Goal: Transaction & Acquisition: Purchase product/service

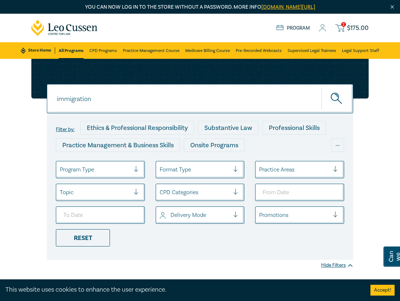
click at [354, 29] on span "$ 175.00" at bounding box center [358, 28] width 22 height 6
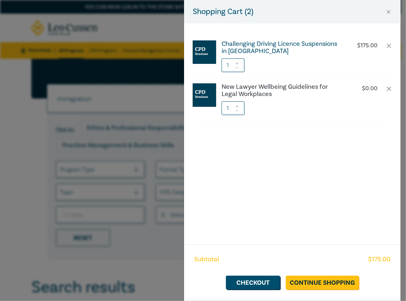
click at [305, 41] on h6 "Challenging Driving Licence Suspensions in [GEOGRAPHIC_DATA]" at bounding box center [282, 47] width 120 height 14
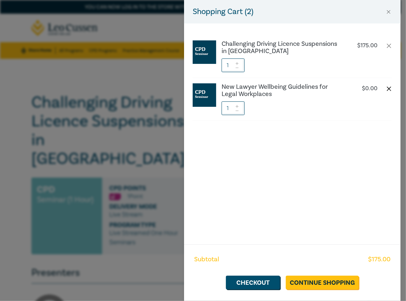
click at [387, 91] on button "button" at bounding box center [389, 89] width 6 height 6
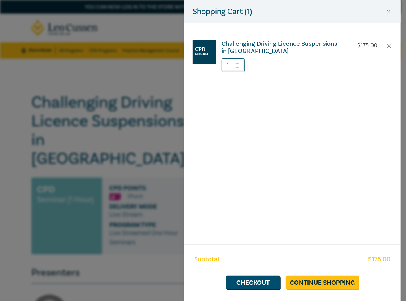
click at [251, 46] on h6 "Challenging Driving Licence Suspensions in [GEOGRAPHIC_DATA]" at bounding box center [282, 47] width 120 height 14
click at [389, 12] on button "Close" at bounding box center [388, 12] width 6 height 6
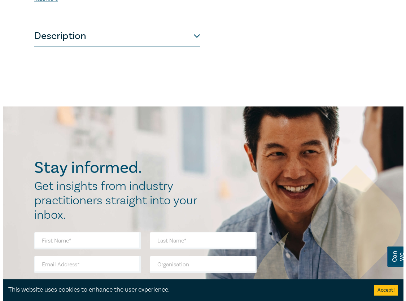
scroll to position [261, 0]
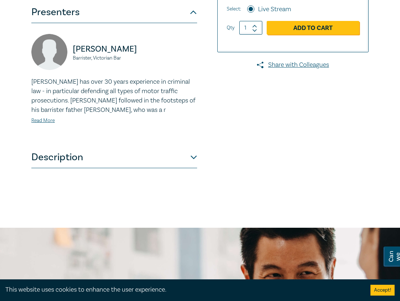
click at [43, 105] on div "[PERSON_NAME] has over 30 years experience in criminal law - in particular defe…" at bounding box center [114, 101] width 166 height 48
click at [42, 117] on link "Read More" at bounding box center [42, 120] width 23 height 6
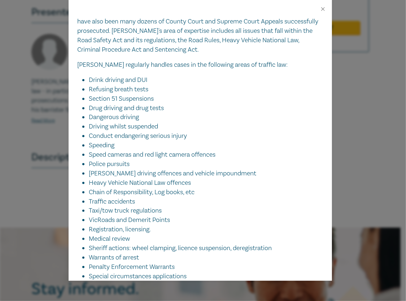
scroll to position [180, 0]
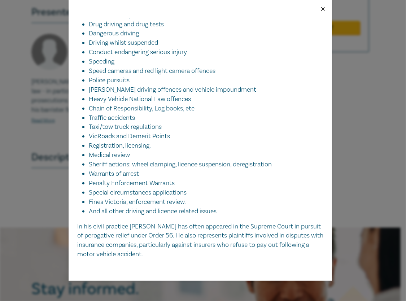
click at [323, 10] on button "Close" at bounding box center [323, 9] width 6 height 6
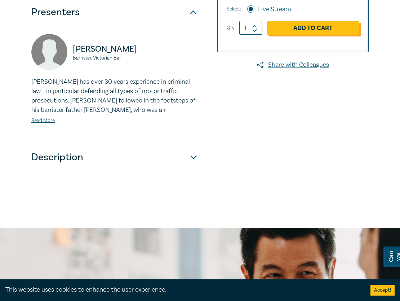
click at [302, 21] on link "Add to Cart" at bounding box center [313, 28] width 93 height 14
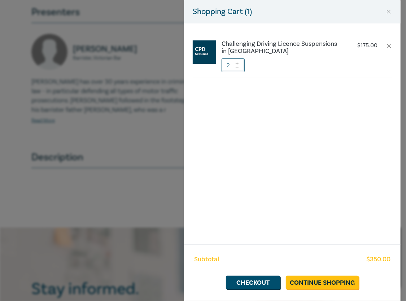
click at [238, 68] on icon at bounding box center [237, 67] width 5 height 3
click at [316, 282] on link "Continue Shopping" at bounding box center [322, 283] width 73 height 14
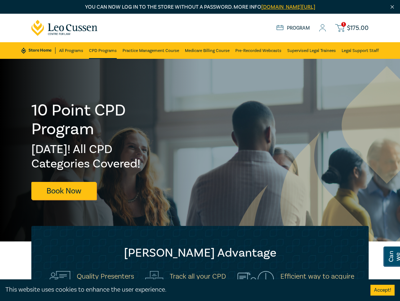
click at [105, 52] on link "CPD Programs" at bounding box center [103, 50] width 28 height 17
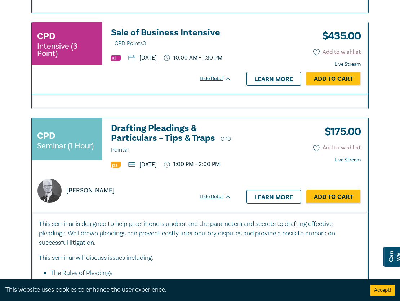
scroll to position [1406, 0]
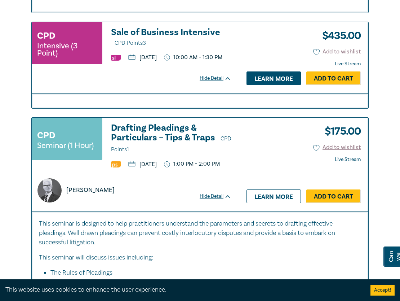
click at [264, 85] on link "Learn more" at bounding box center [274, 78] width 54 height 14
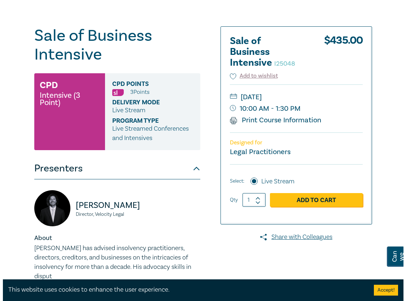
scroll to position [67, 0]
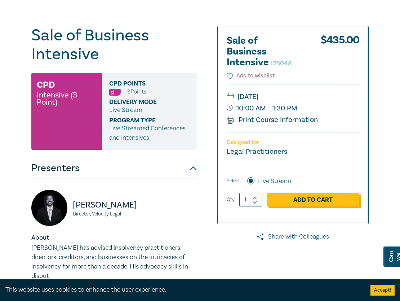
click at [318, 194] on link "Add to Cart" at bounding box center [313, 200] width 93 height 14
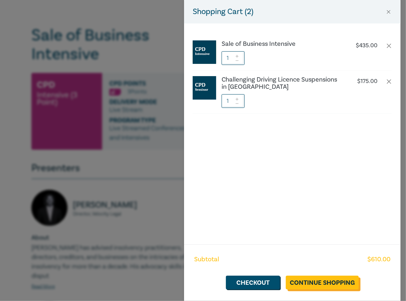
click at [315, 286] on link "Continue Shopping" at bounding box center [322, 283] width 73 height 14
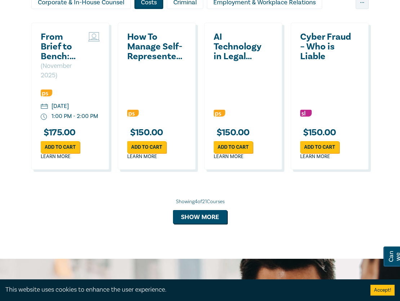
scroll to position [675, 0]
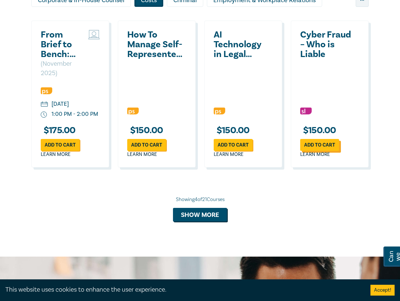
click at [323, 151] on link "Add to cart" at bounding box center [320, 145] width 39 height 12
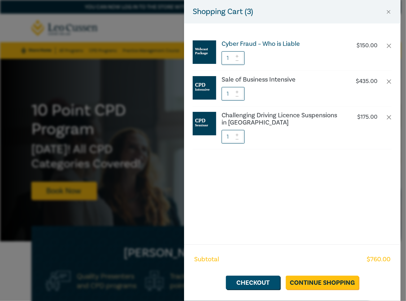
click at [261, 44] on h6 "Cyber Fraud – Who is Liable" at bounding box center [282, 43] width 120 height 7
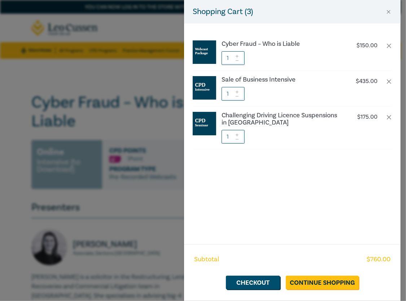
click at [140, 53] on div "Shopping Cart ( 3 ) Cyber Fraud – Who is Liable $ 150.00 1 Sale of Business Int…" at bounding box center [203, 150] width 406 height 301
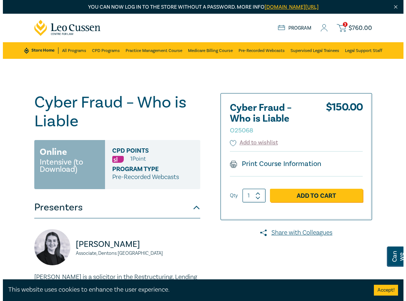
scroll to position [0, 0]
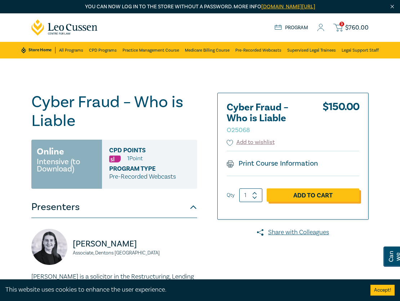
click at [302, 194] on link "Add to Cart" at bounding box center [313, 195] width 93 height 14
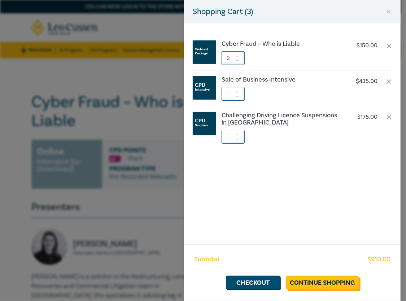
click at [325, 283] on link "Continue Shopping" at bounding box center [322, 283] width 73 height 14
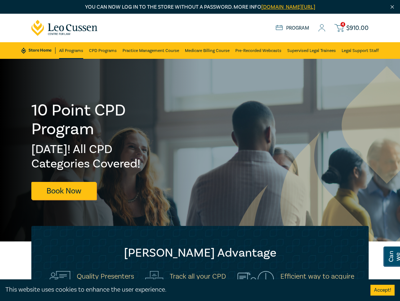
click at [73, 51] on link "All Programs" at bounding box center [71, 50] width 24 height 17
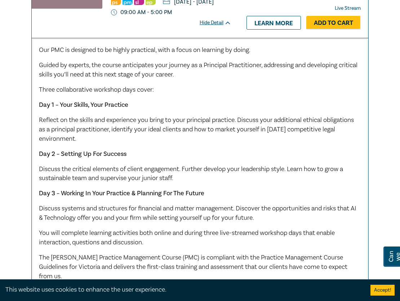
scroll to position [1335, 0]
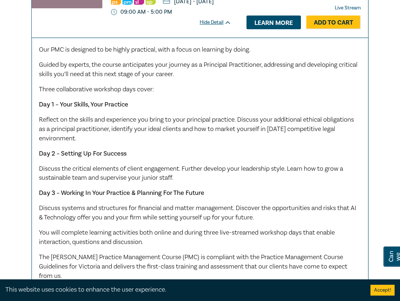
click at [268, 29] on link "Learn more" at bounding box center [274, 23] width 54 height 14
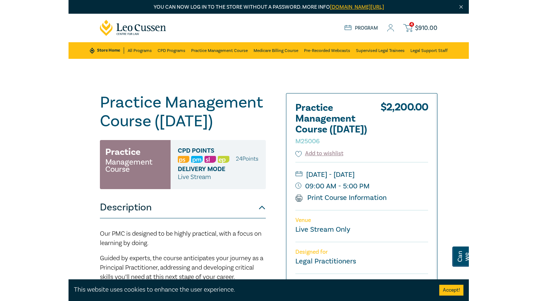
scroll to position [0, 0]
